Goal: Task Accomplishment & Management: Use online tool/utility

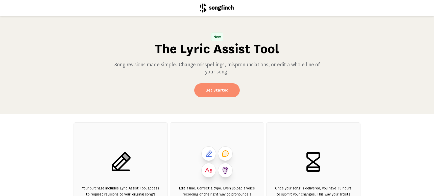
click at [226, 90] on link "Get Started" at bounding box center [216, 90] width 45 height 14
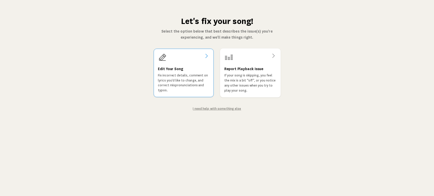
click at [186, 83] on p "Fix incorrect details, comment on lyrics you'd like to change, and correct misp…" at bounding box center [184, 83] width 52 height 20
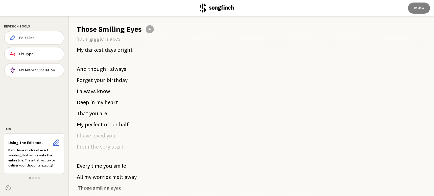
scroll to position [960, 0]
click at [110, 70] on span "always" at bounding box center [118, 69] width 16 height 10
drag, startPoint x: 91, startPoint y: 68, endPoint x: 107, endPoint y: 87, distance: 24.8
click at [107, 87] on div "You heard me talking at work And the rest is history We kept our love out of si…" at bounding box center [193, 115] width 249 height 162
click at [99, 89] on span "know" at bounding box center [103, 91] width 13 height 10
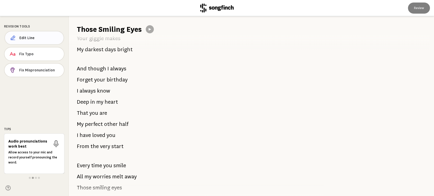
click at [42, 37] on span "Edit Line" at bounding box center [39, 37] width 40 height 5
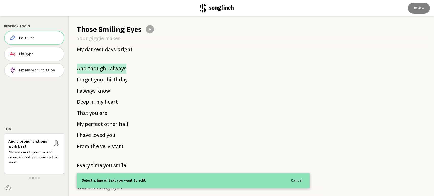
click at [102, 68] on span "though" at bounding box center [97, 69] width 18 height 10
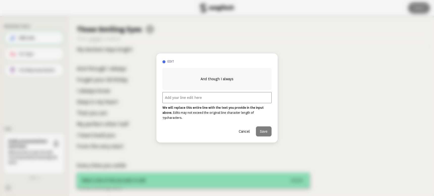
click at [202, 102] on input "text" at bounding box center [216, 97] width 109 height 11
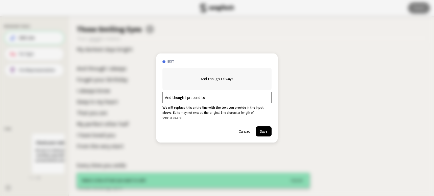
type input "And though I pretend to"
click at [268, 128] on button "Save" at bounding box center [264, 132] width 16 height 10
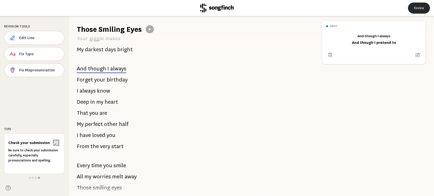
click at [417, 12] on button "Review" at bounding box center [419, 8] width 22 height 11
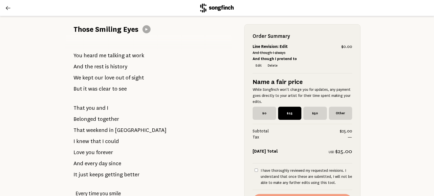
scroll to position [51, 0]
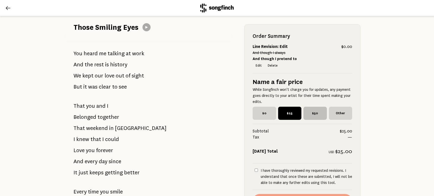
click at [308, 114] on span "$50" at bounding box center [314, 113] width 23 height 13
click at [307, 110] on input "$50" at bounding box center [304, 108] width 3 height 3
radio input "true"
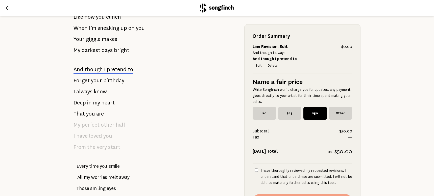
scroll to position [1010, 0]
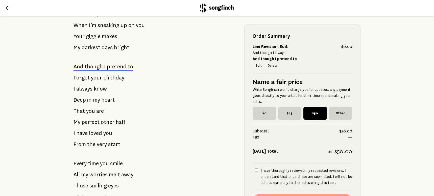
click at [255, 169] on input "I have thoroughly reviewed my requested revisions. I understand that once these…" at bounding box center [256, 170] width 3 height 3
checkbox input "true"
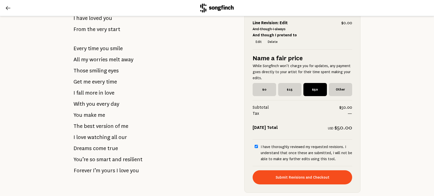
scroll to position [1131, 0]
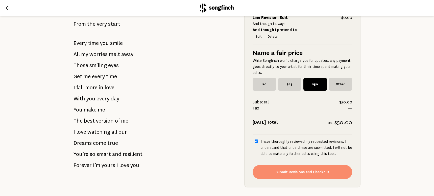
click at [281, 176] on button "Submit Revisions and Checkout" at bounding box center [303, 172] width 100 height 14
